Goal: Task Accomplishment & Management: Use online tool/utility

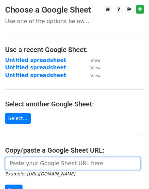
click at [49, 168] on input "url" at bounding box center [72, 163] width 135 height 13
paste input "https://docs.google.com/spreadsheets/d/1jgpfIl5mLun4X4uFvowUCdEhoTloQJgM6jZgHJB…"
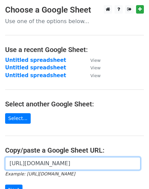
scroll to position [0, 149]
type input "https://docs.google.com/spreadsheets/d/1jgpfIl5mLun4X4uFvowUCdEhoTloQJgM6jZgHJB…"
click at [5, 185] on input "Next" at bounding box center [13, 190] width 17 height 11
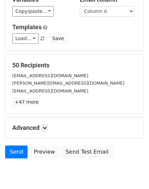
scroll to position [75, 0]
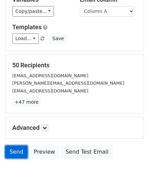
click at [19, 150] on link "Send" at bounding box center [16, 152] width 22 height 13
